Goal: Find specific page/section: Find specific page/section

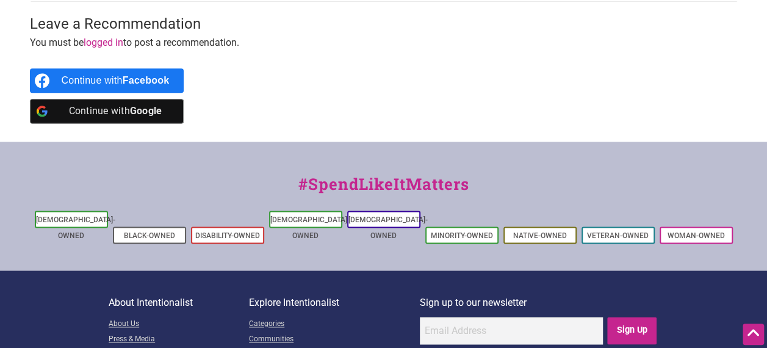
scroll to position [756, 0]
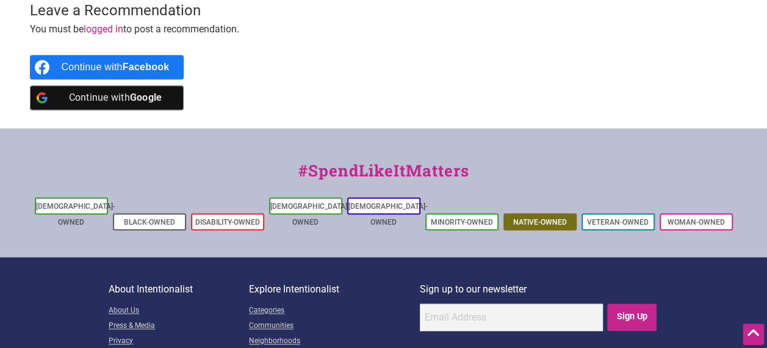
click at [548, 213] on li "Native-Owned" at bounding box center [540, 221] width 73 height 17
click at [549, 218] on link "Native-Owned" at bounding box center [540, 222] width 54 height 9
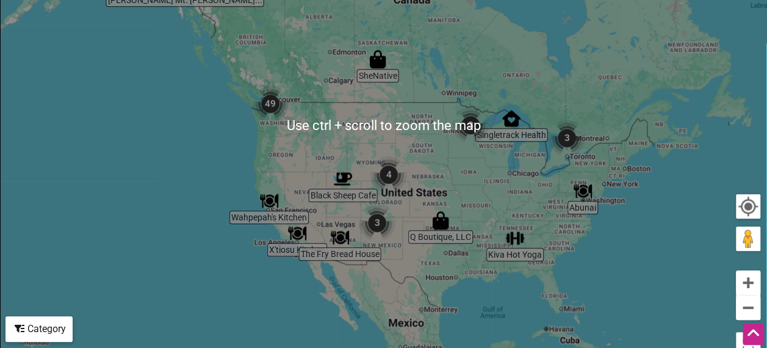
scroll to position [400, 0]
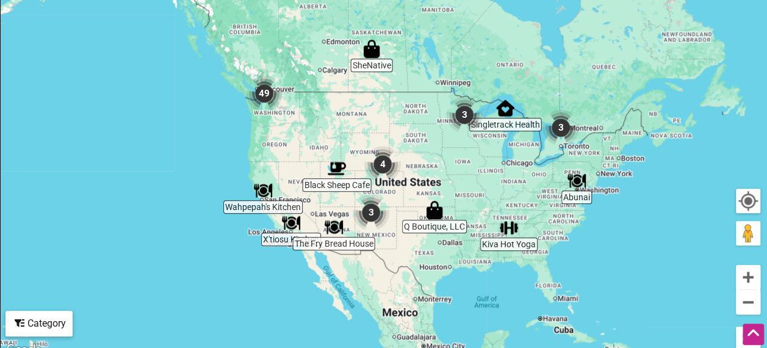
drag, startPoint x: 211, startPoint y: 254, endPoint x: 204, endPoint y: 250, distance: 8.0
click at [204, 250] on div "To navigate, press the arrow keys." at bounding box center [384, 119] width 766 height 475
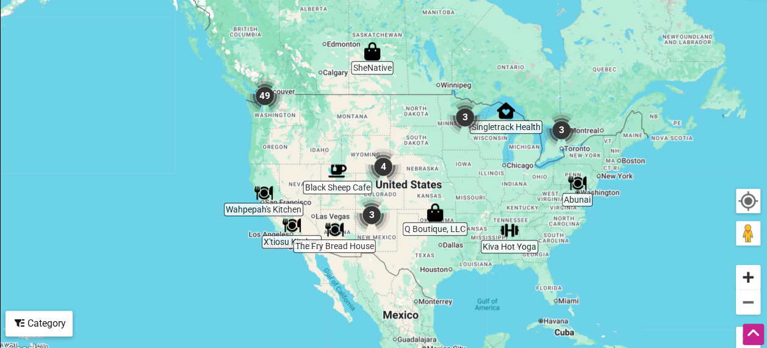
click at [744, 279] on button "Zoom in" at bounding box center [748, 277] width 24 height 24
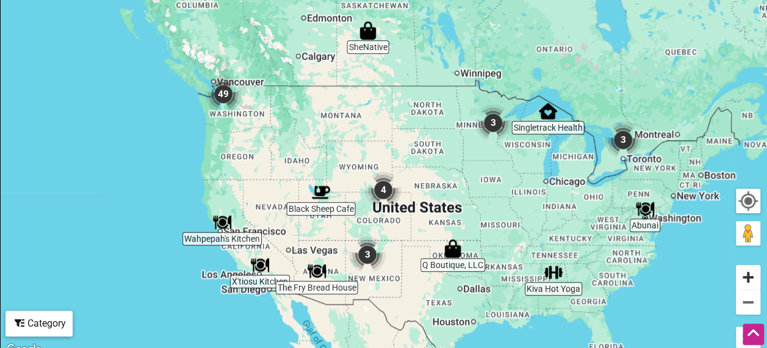
click at [744, 277] on button "Zoom in" at bounding box center [748, 277] width 24 height 24
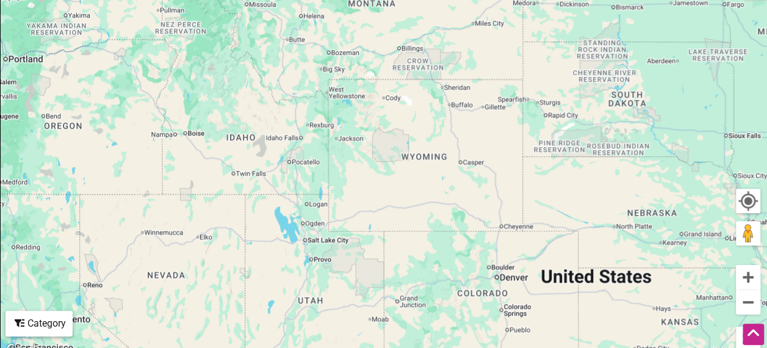
drag, startPoint x: 324, startPoint y: 241, endPoint x: 607, endPoint y: -40, distance: 399.7
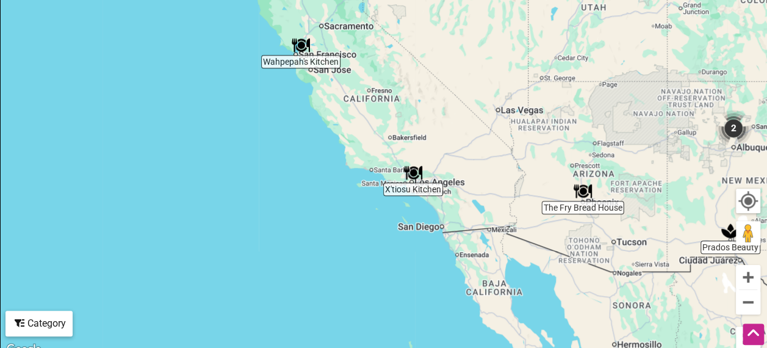
drag, startPoint x: 631, startPoint y: 151, endPoint x: 605, endPoint y: 192, distance: 48.1
click at [605, 192] on div "To navigate, press the arrow keys." at bounding box center [384, 119] width 766 height 475
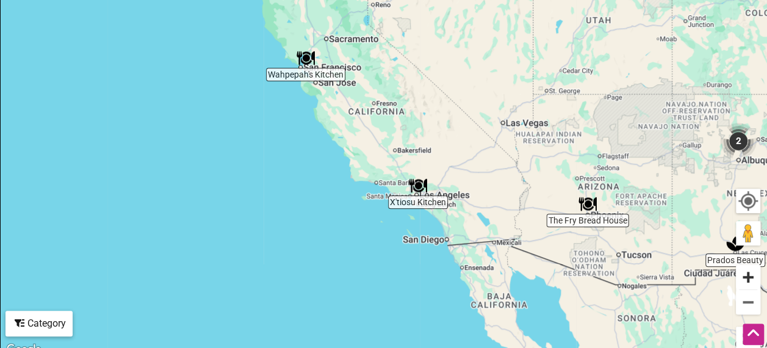
click at [754, 272] on button "Zoom in" at bounding box center [748, 277] width 24 height 24
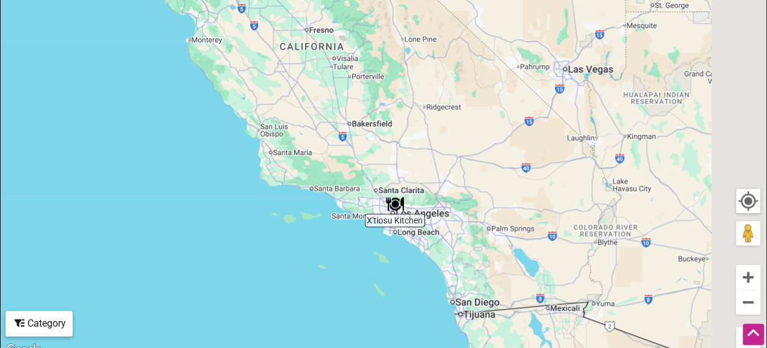
drag, startPoint x: 557, startPoint y: 283, endPoint x: 482, endPoint y: 208, distance: 106.2
click at [482, 208] on div "To navigate, press the arrow keys." at bounding box center [384, 119] width 766 height 475
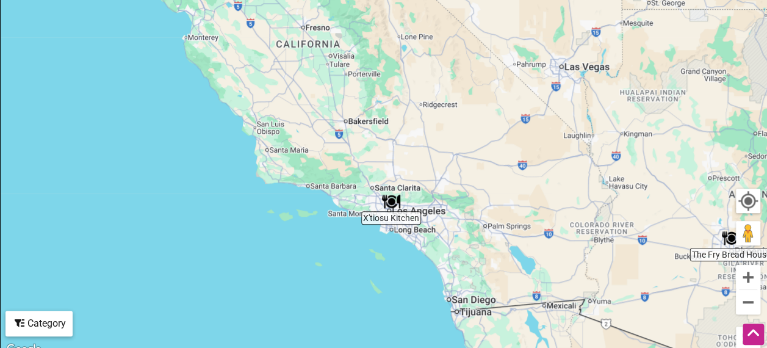
click at [396, 199] on img "X'tiosu Kitchen" at bounding box center [391, 201] width 18 height 18
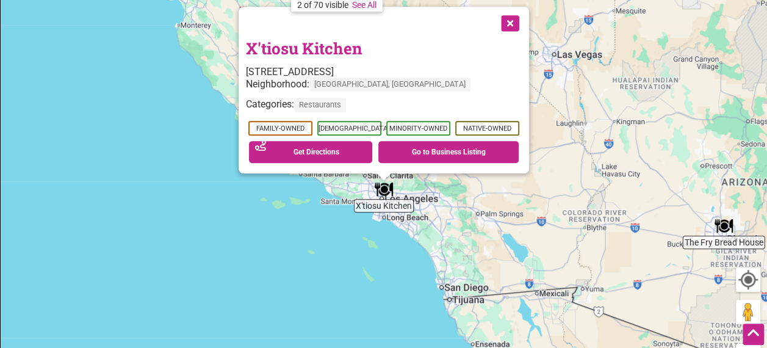
scroll to position [319, 0]
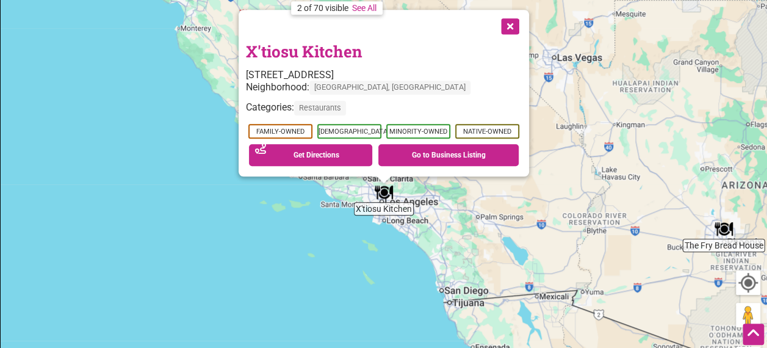
click at [341, 51] on link "X'tiosu Kitchen" at bounding box center [304, 51] width 117 height 21
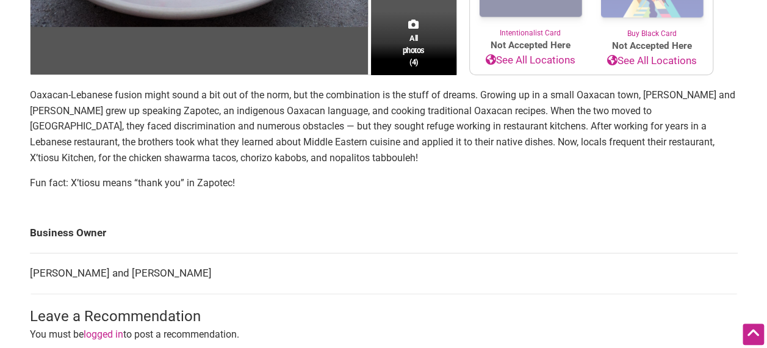
scroll to position [355, 0]
